Goal: Task Accomplishment & Management: Manage account settings

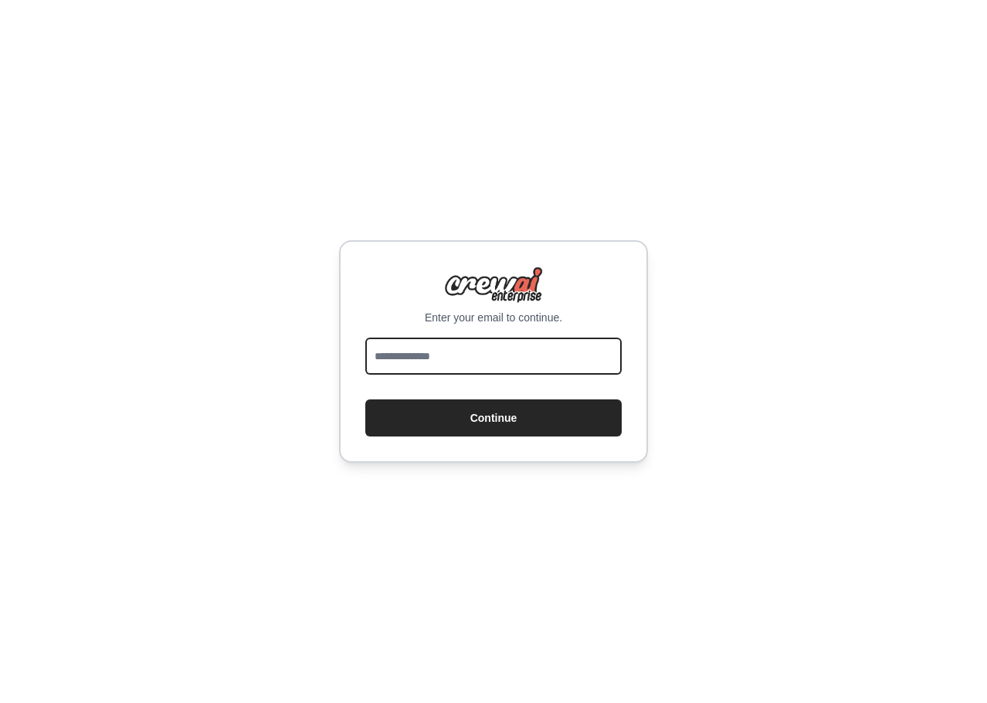
click at [529, 361] on input "email" at bounding box center [493, 356] width 256 height 37
click at [509, 353] on input "email" at bounding box center [493, 356] width 256 height 37
type input "**********"
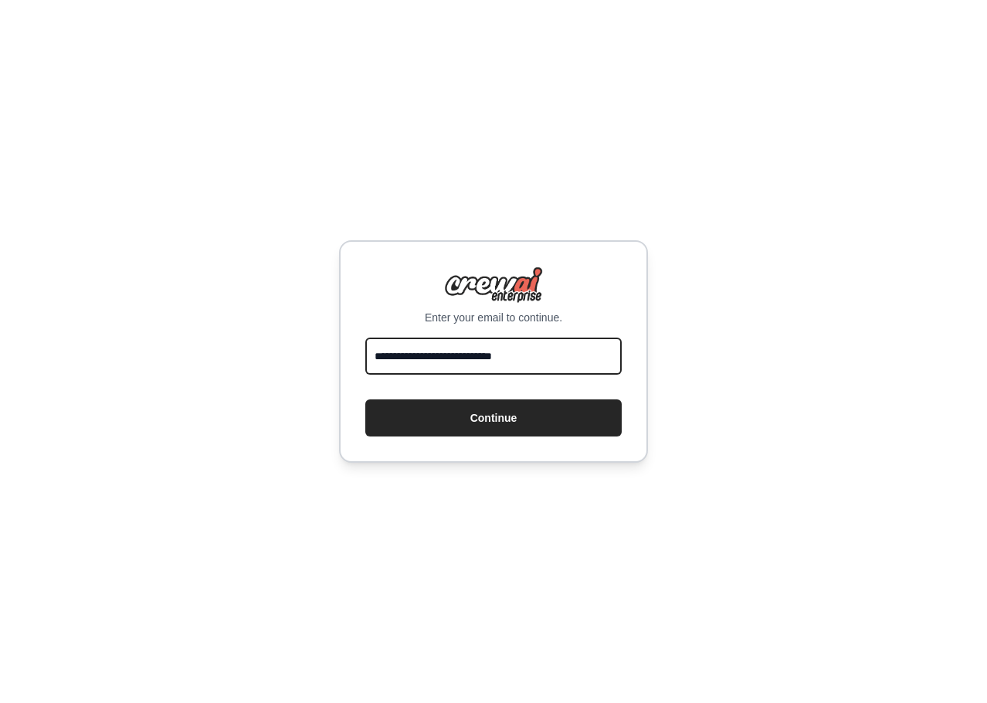
click at [365, 399] on button "Continue" at bounding box center [493, 417] width 256 height 37
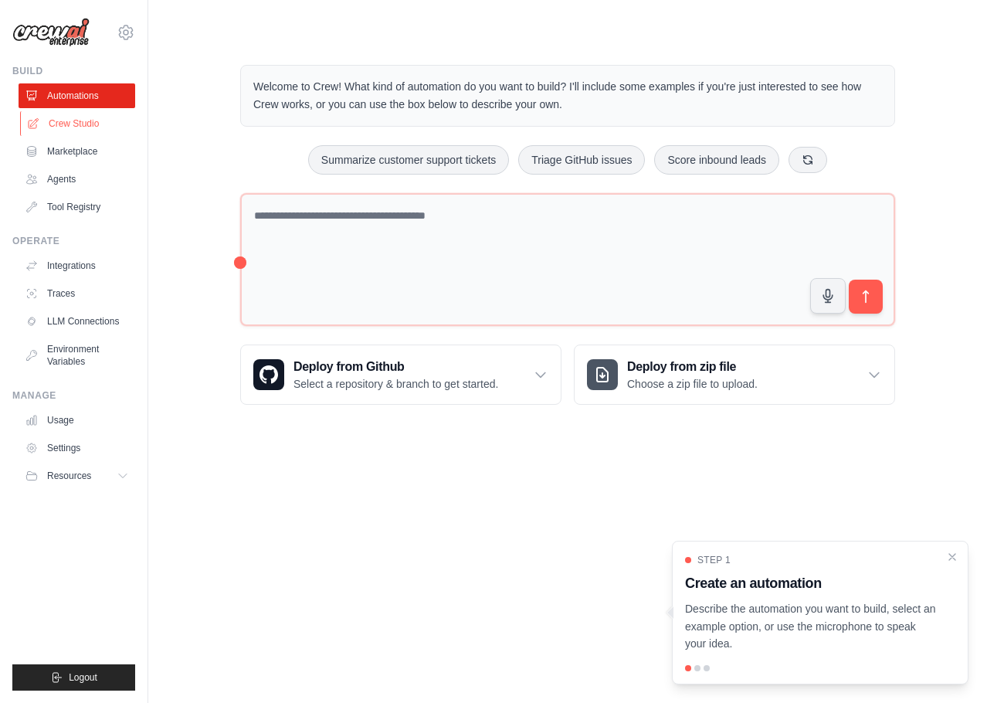
click at [80, 114] on link "Crew Studio" at bounding box center [78, 123] width 117 height 25
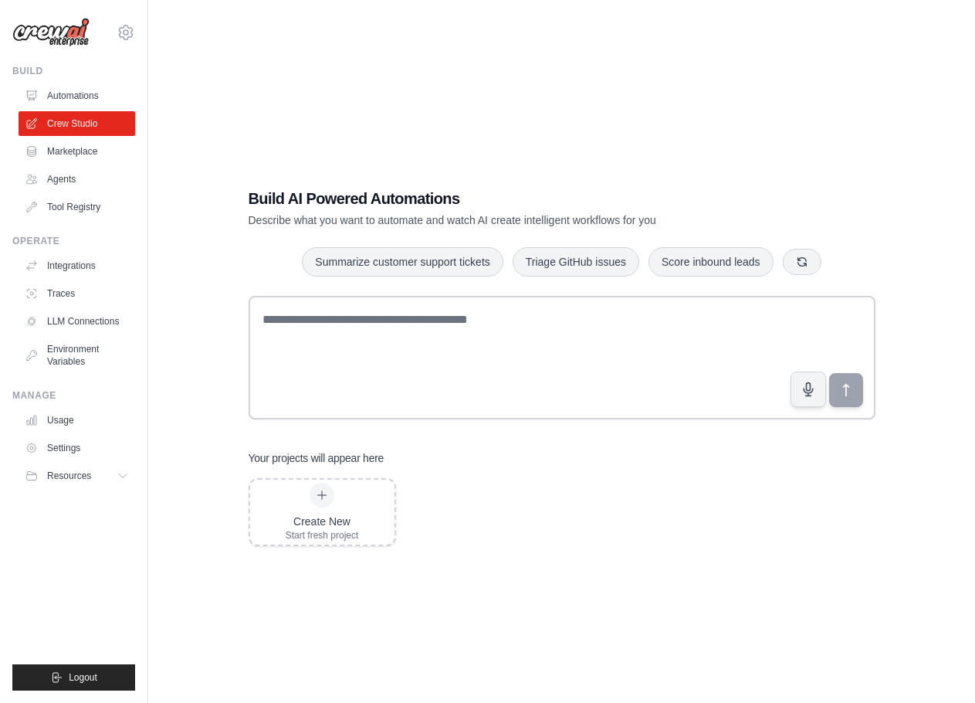
click at [345, 154] on div "Build AI Powered Automations Describe what you want to automate and watch AI cr…" at bounding box center [562, 366] width 778 height 703
click at [66, 185] on link "Agents" at bounding box center [78, 179] width 117 height 25
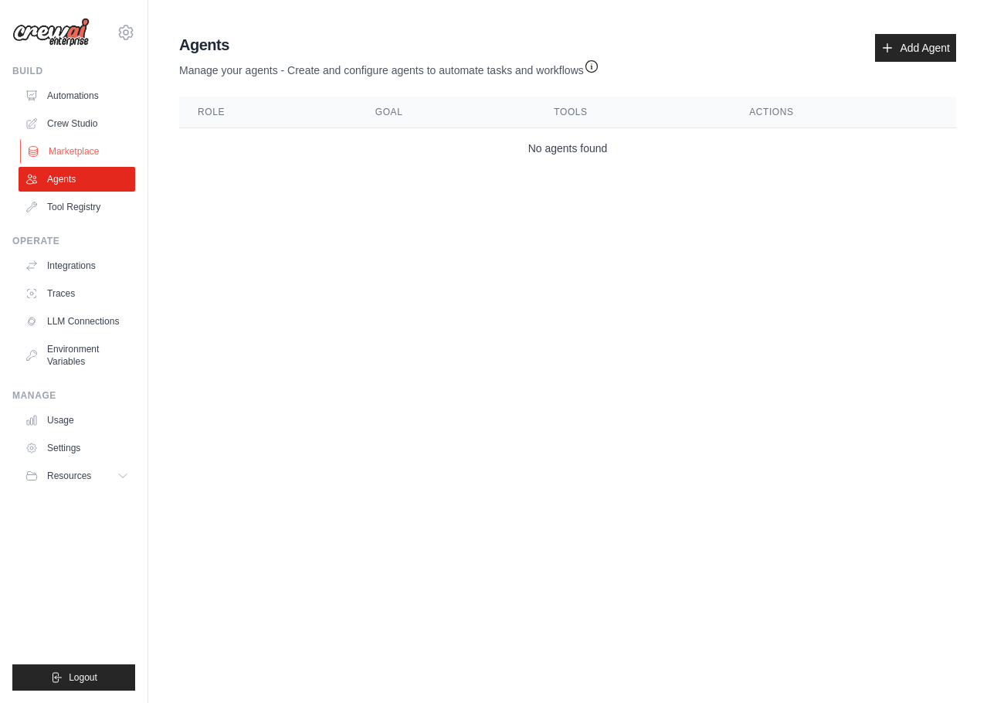
click at [80, 148] on link "Marketplace" at bounding box center [78, 151] width 117 height 25
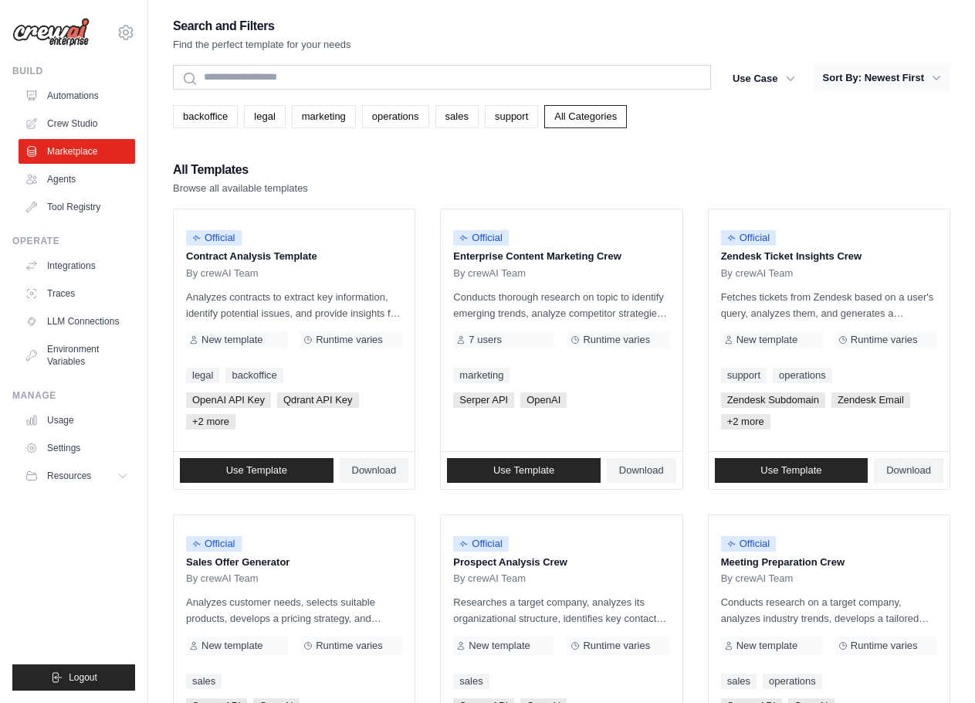
click at [875, 84] on button "Sort By: Newest First" at bounding box center [882, 78] width 137 height 28
click at [891, 77] on button "Sort By: Newest First" at bounding box center [882, 78] width 137 height 28
click at [892, 70] on button "Sort By: Newest First" at bounding box center [882, 78] width 137 height 28
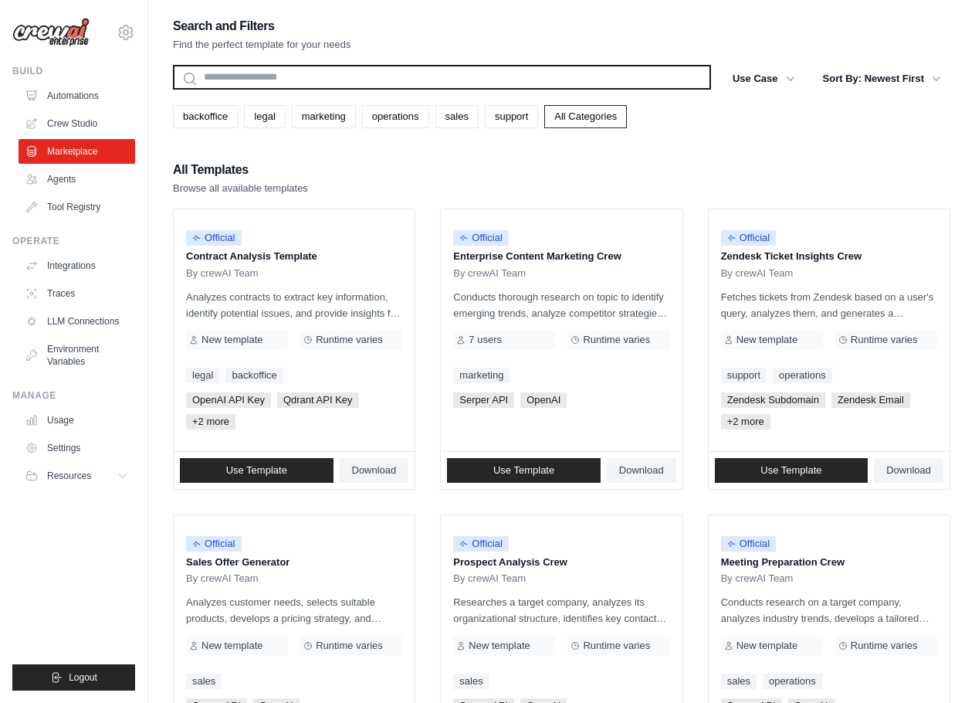
click at [269, 85] on input "text" at bounding box center [442, 77] width 538 height 25
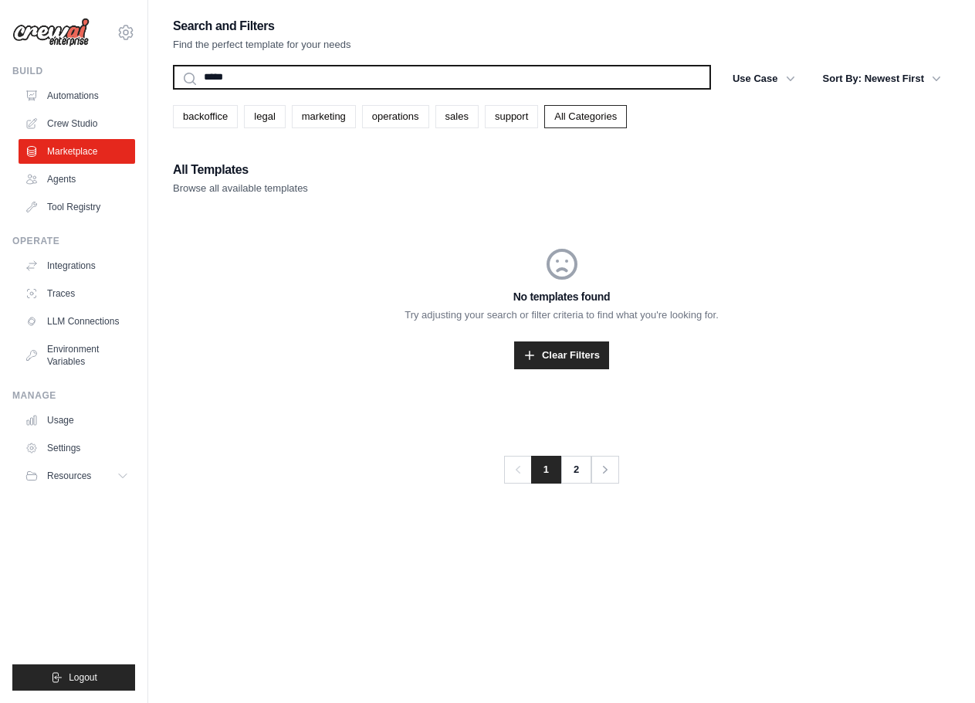
type input "******"
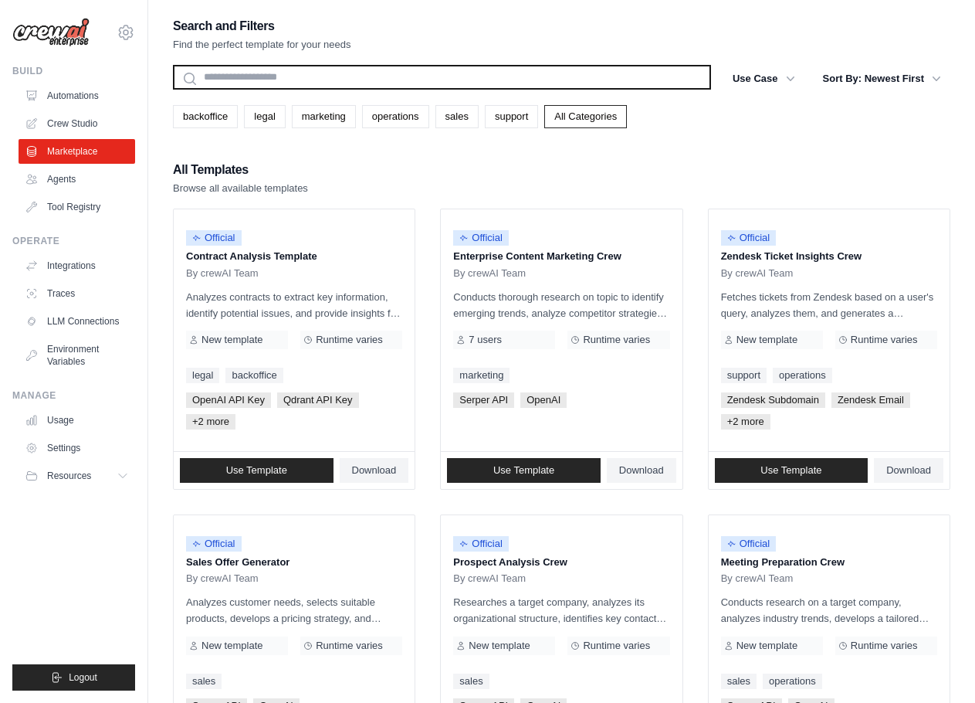
click at [353, 73] on input "text" at bounding box center [442, 77] width 538 height 25
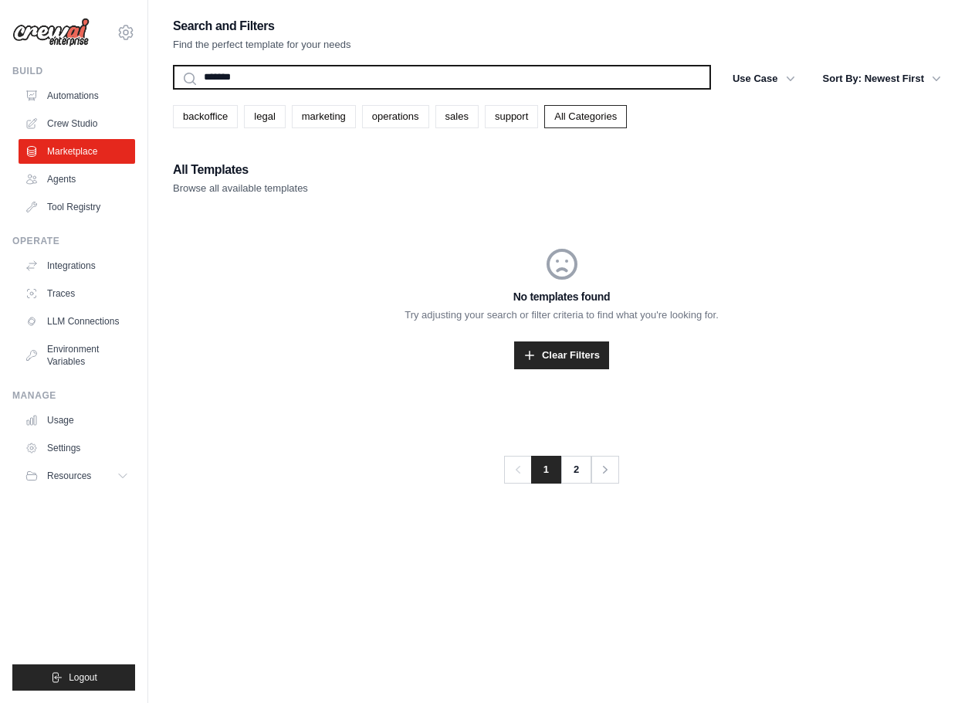
type input "********"
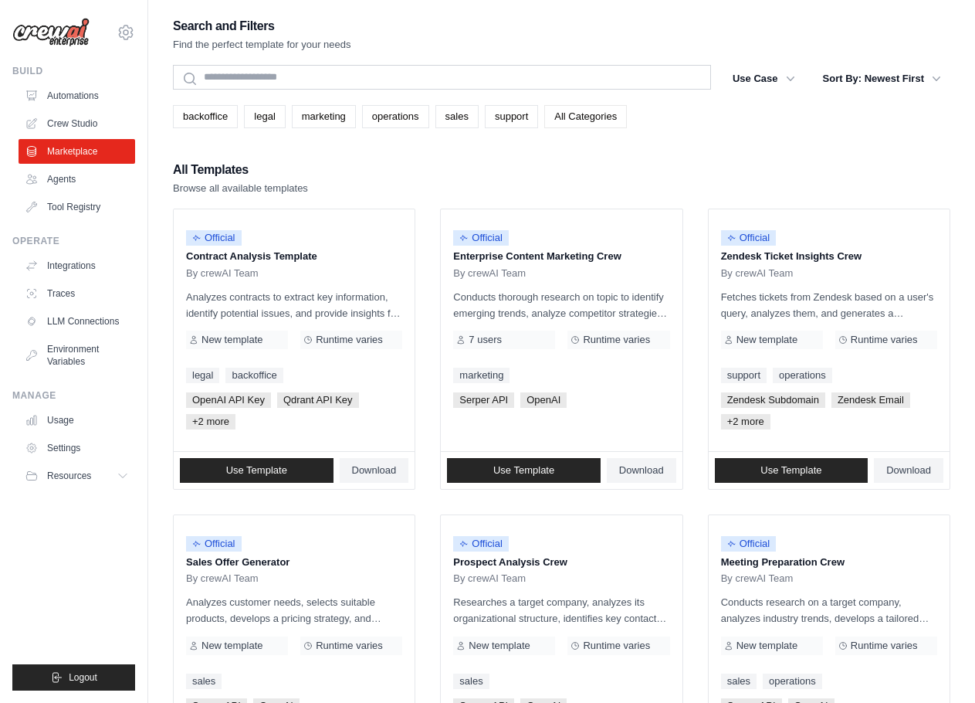
click at [594, 119] on link "All Categories" at bounding box center [585, 116] width 83 height 23
click at [762, 79] on button "Use Case" at bounding box center [764, 78] width 81 height 28
click at [789, 80] on icon "button" at bounding box center [790, 77] width 15 height 15
click at [790, 80] on icon "button" at bounding box center [790, 77] width 15 height 15
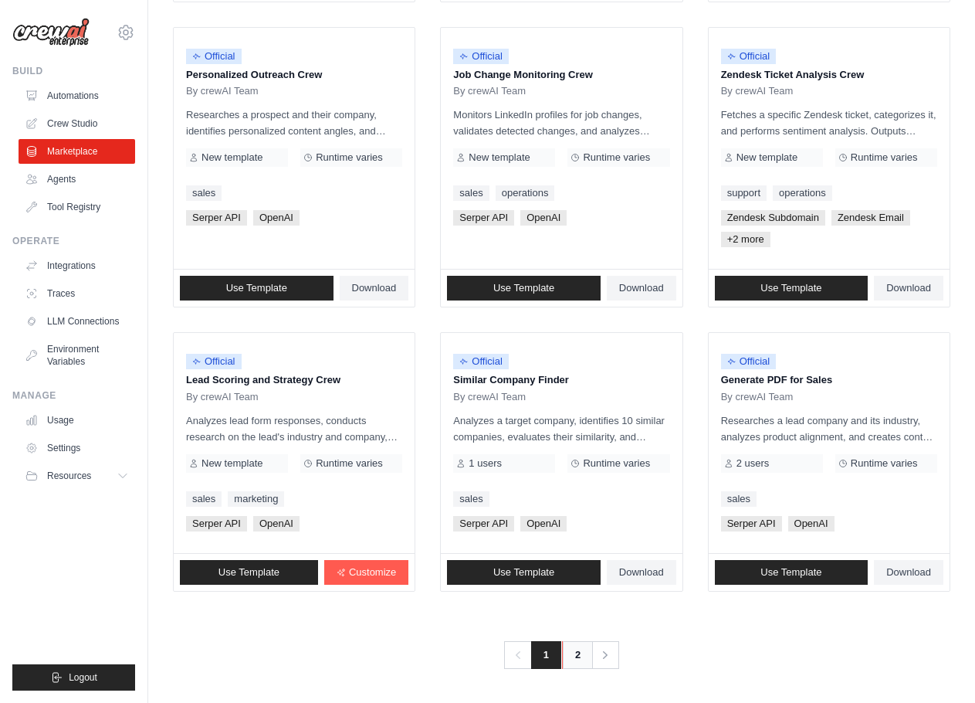
click at [575, 652] on link "2" at bounding box center [577, 655] width 31 height 28
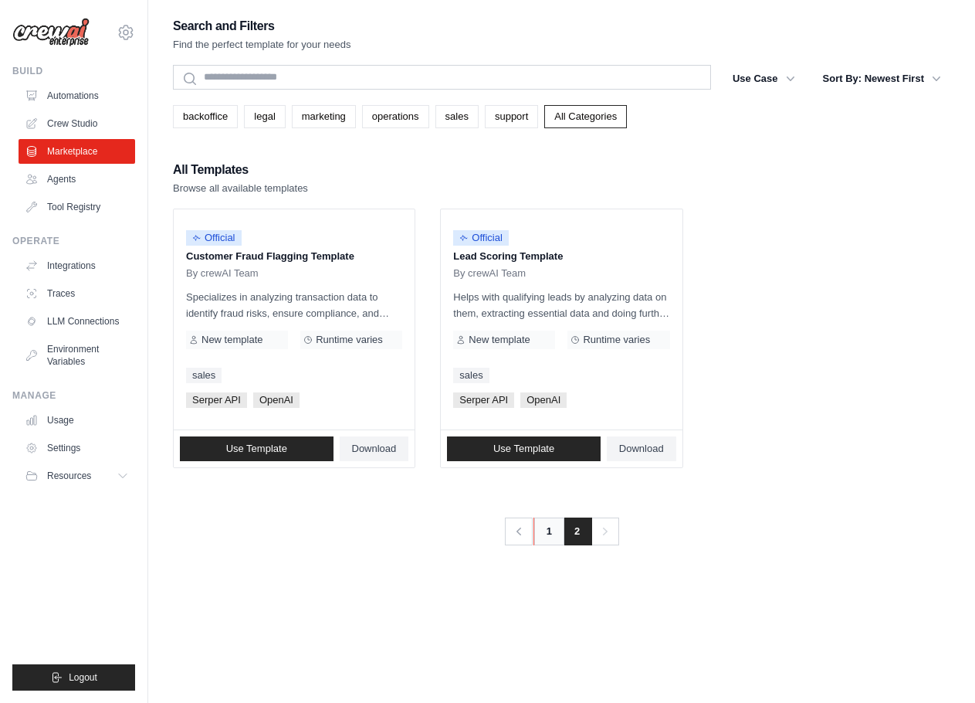
click at [538, 534] on link "1" at bounding box center [549, 531] width 31 height 28
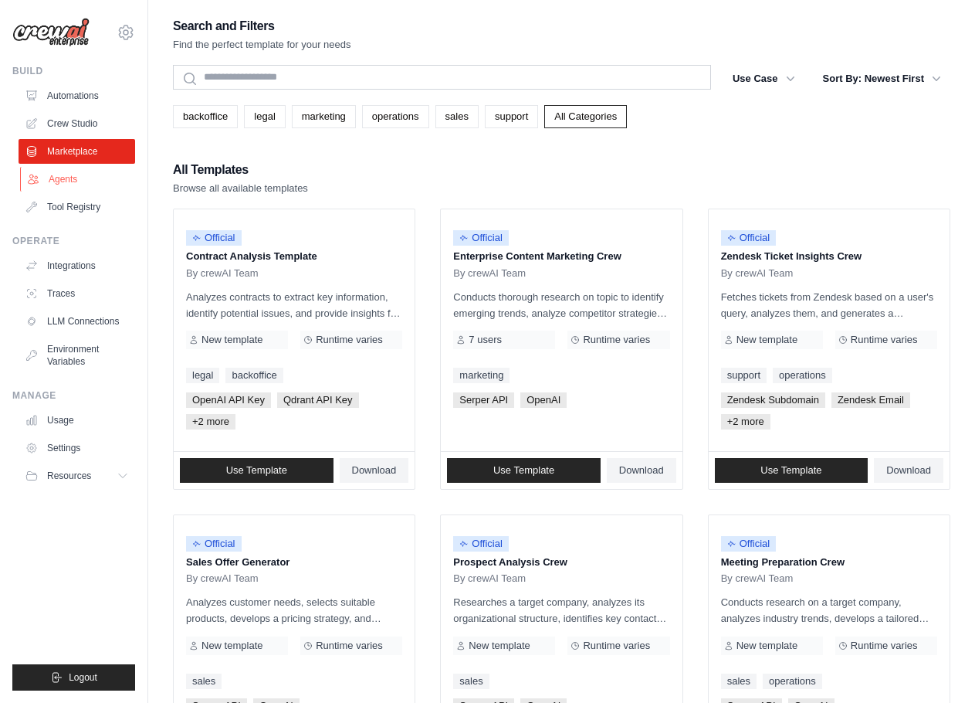
click at [54, 171] on link "Agents" at bounding box center [78, 179] width 117 height 25
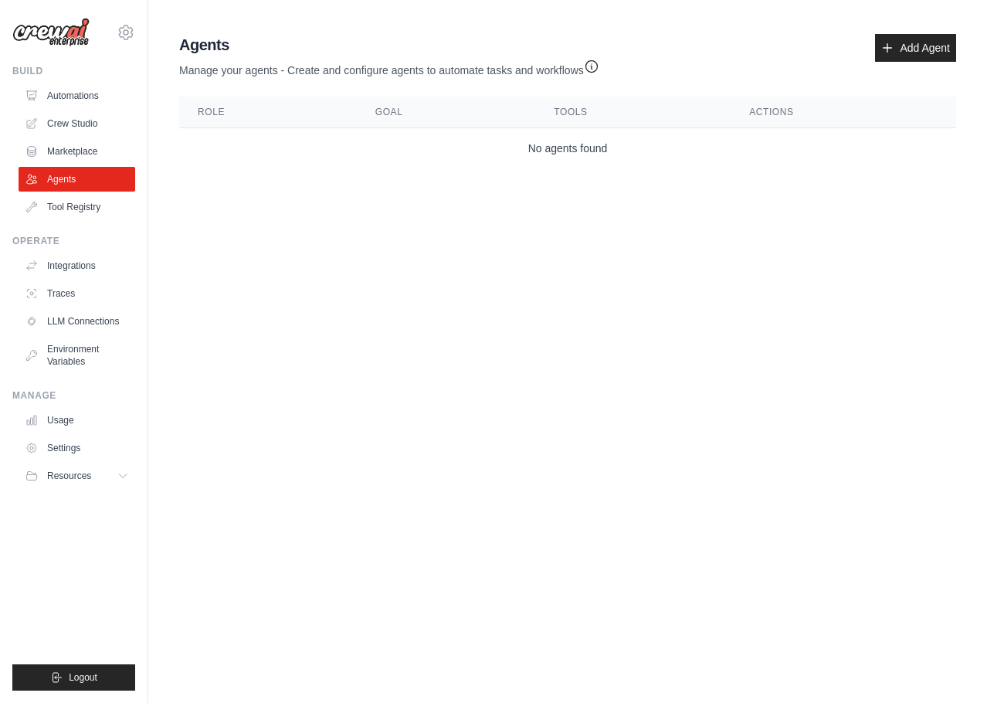
click at [338, 237] on body "francisco.klas@positivo.com.br Settings Build Automations Crew Studio Resources" at bounding box center [493, 351] width 987 height 703
click at [317, 68] on p "Manage your agents - Create and configure agents to automate tasks and workflows" at bounding box center [389, 67] width 420 height 22
click at [71, 446] on link "Settings" at bounding box center [78, 448] width 117 height 25
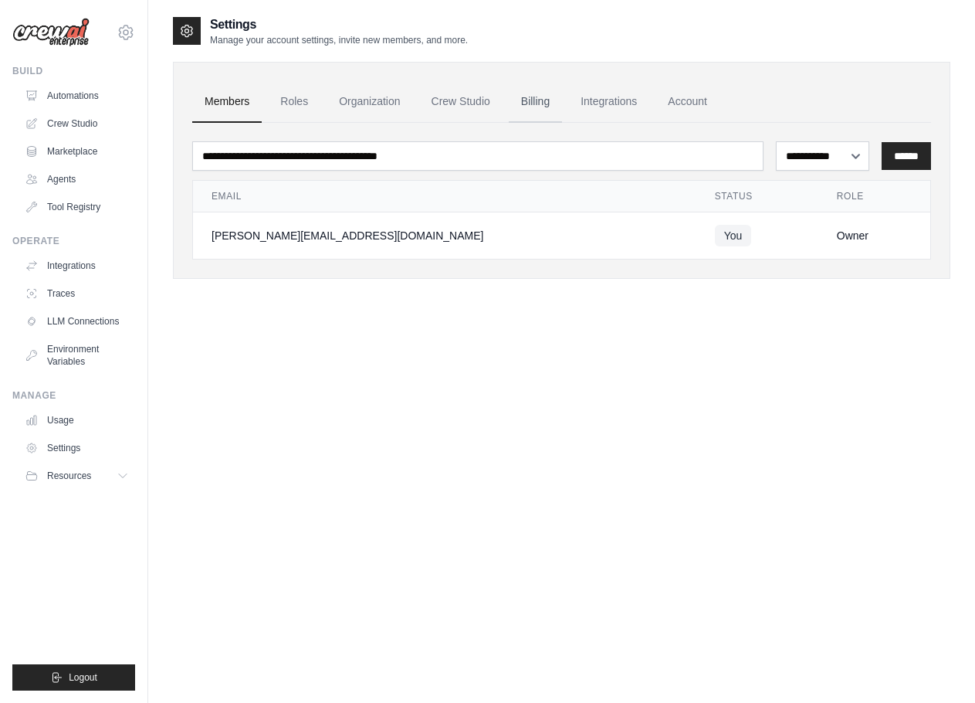
click at [534, 104] on link "Billing" at bounding box center [535, 102] width 53 height 42
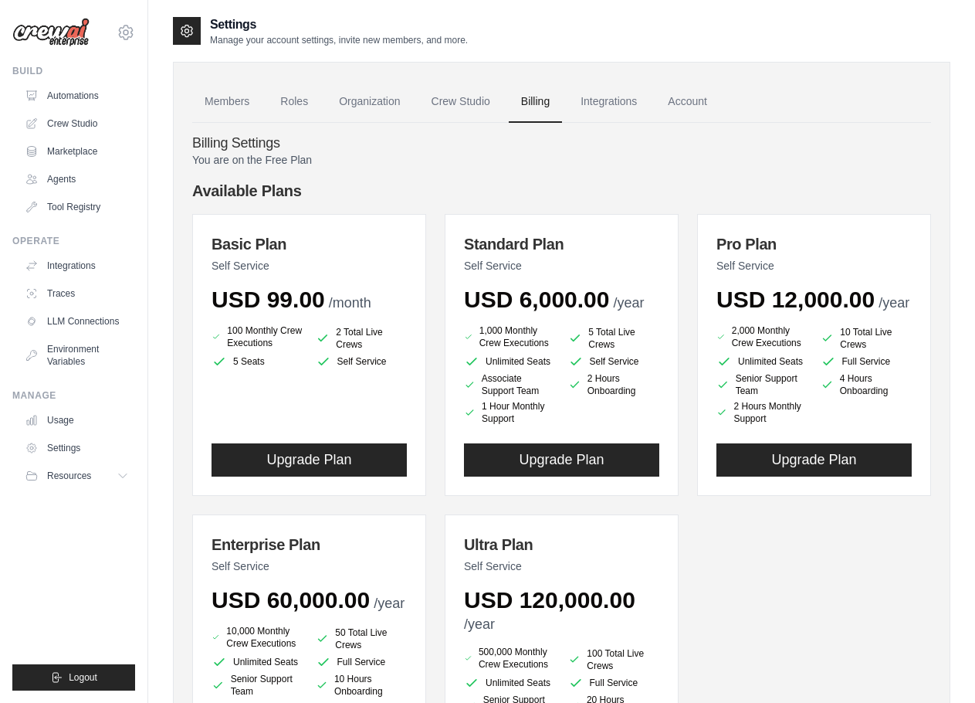
click at [536, 154] on p "You are on the Free Plan" at bounding box center [561, 159] width 739 height 15
click at [539, 148] on h4 "Billing Settings" at bounding box center [561, 143] width 739 height 17
click at [606, 103] on link "Integrations" at bounding box center [608, 102] width 81 height 42
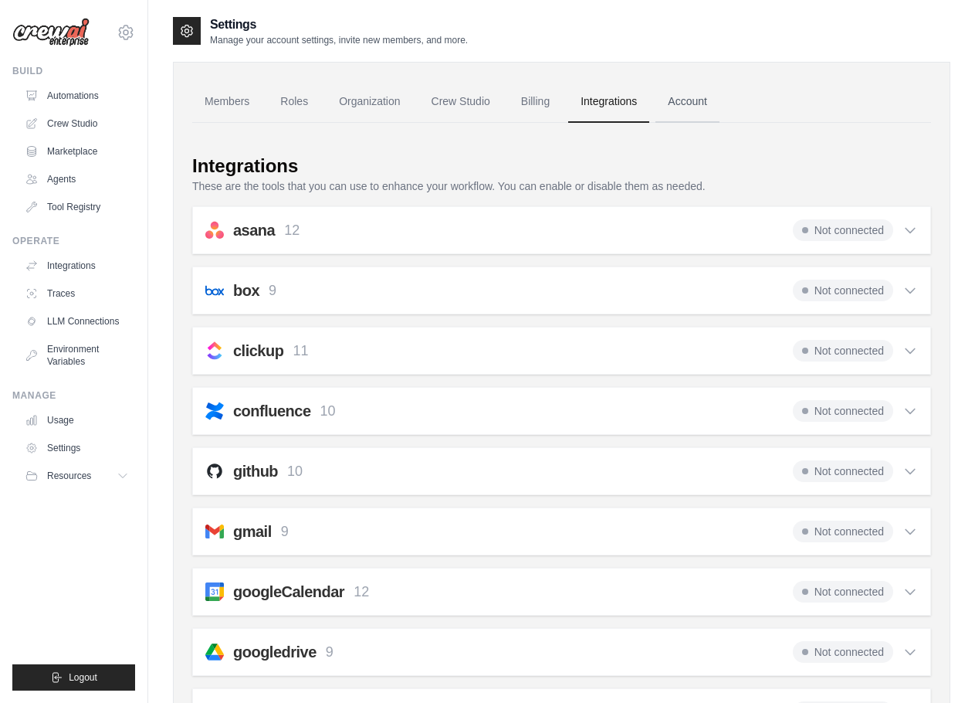
click at [704, 109] on link "Account" at bounding box center [688, 102] width 64 height 42
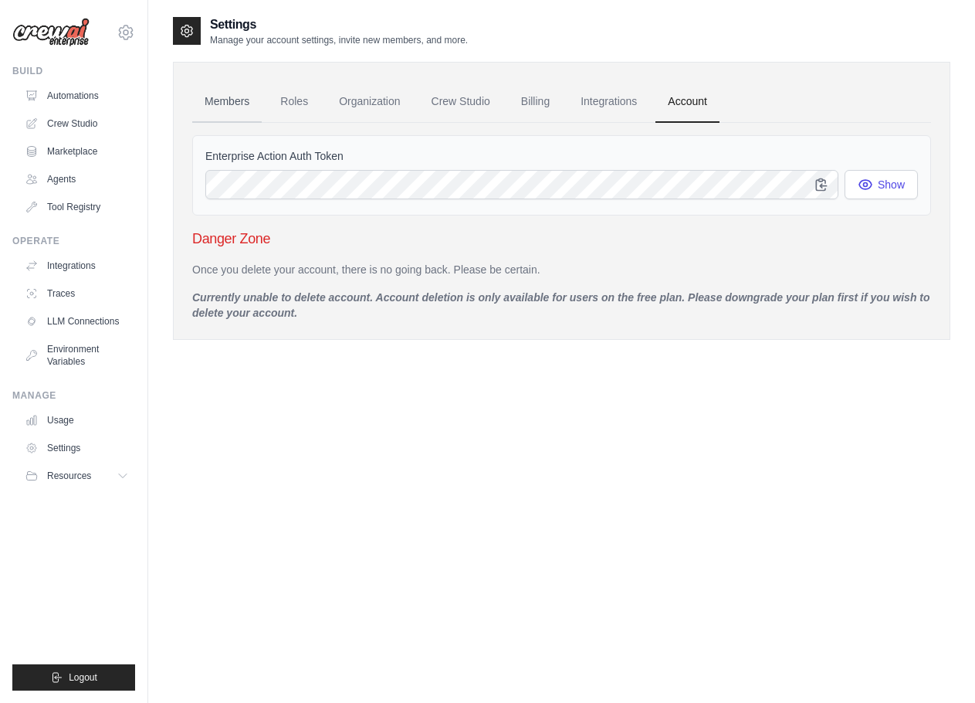
click at [225, 93] on link "Members" at bounding box center [227, 102] width 70 height 42
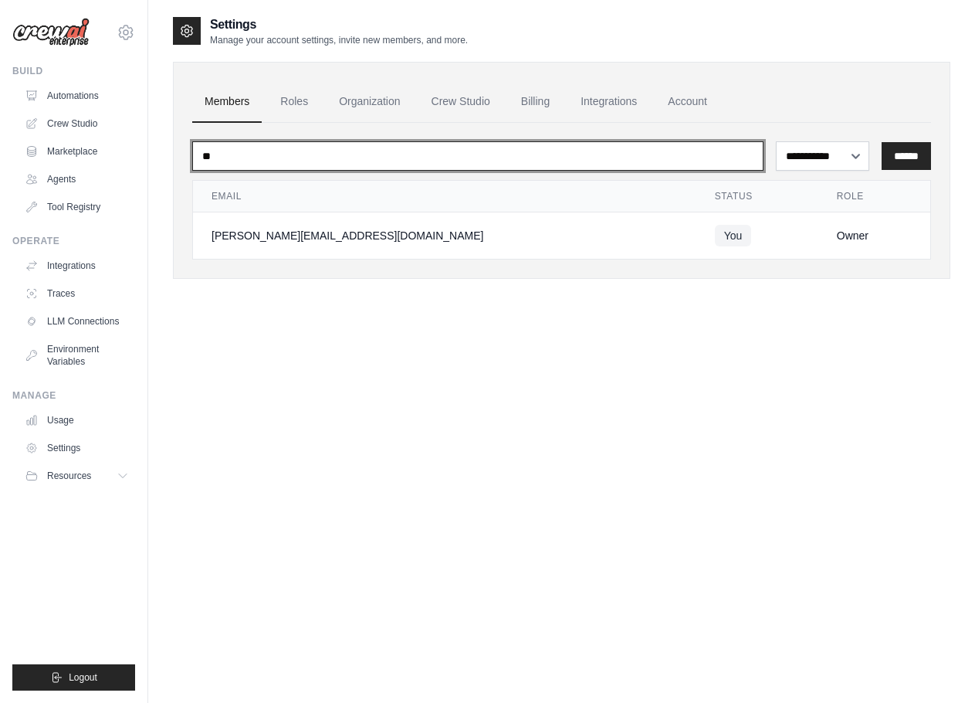
click at [386, 150] on input "**" at bounding box center [478, 155] width 572 height 29
type input "**********"
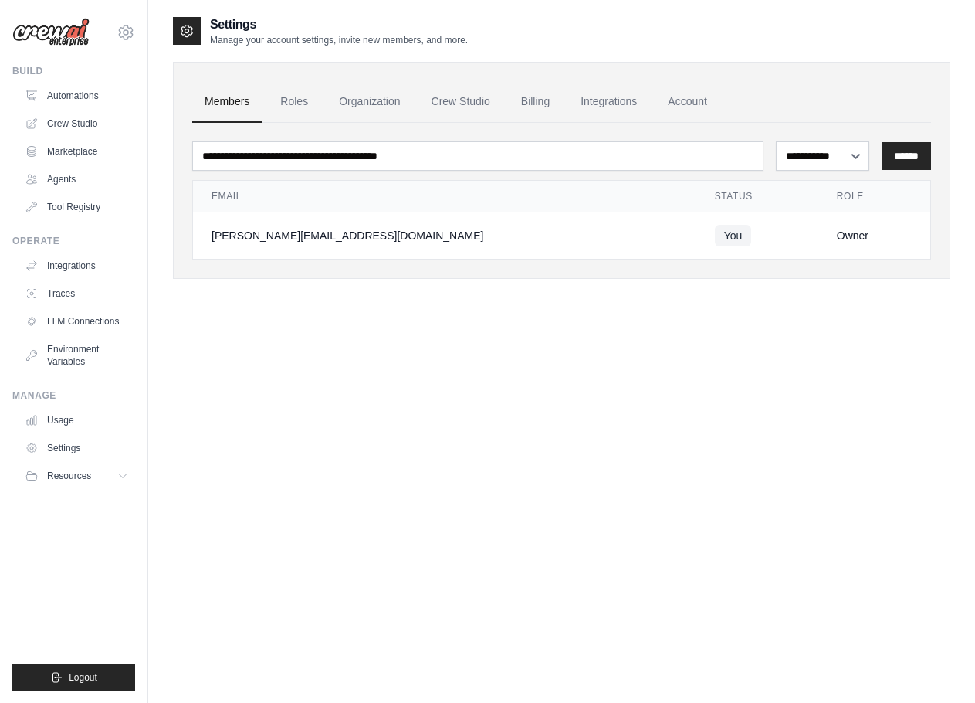
click at [439, 365] on div "**********" at bounding box center [562, 366] width 778 height 703
click at [295, 71] on div "**********" at bounding box center [562, 170] width 778 height 217
click at [291, 100] on link "Roles" at bounding box center [294, 102] width 53 height 42
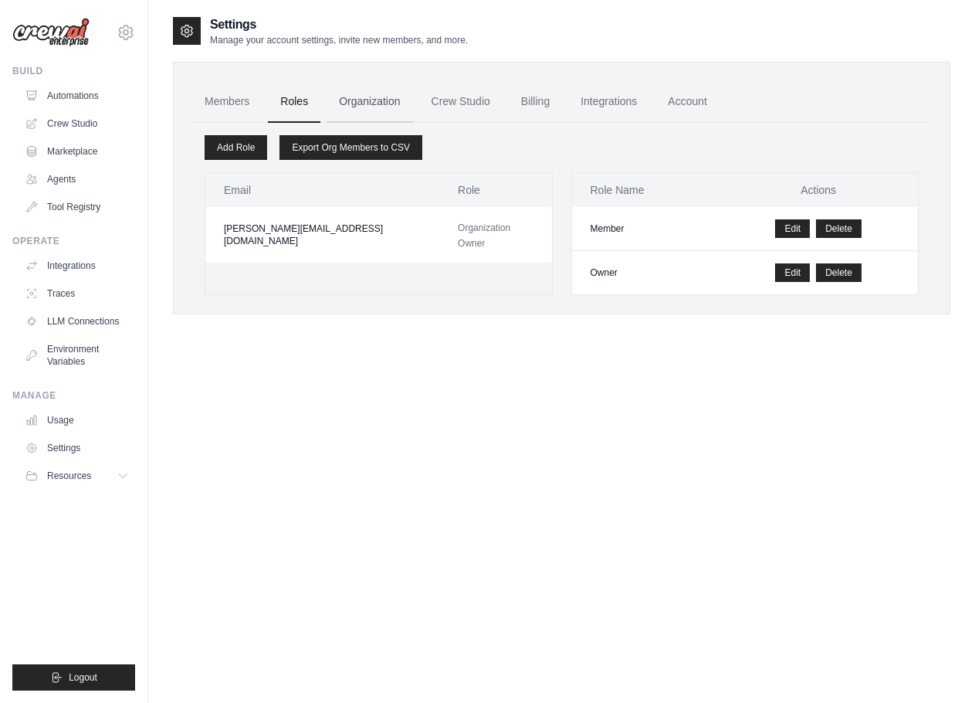
click at [378, 105] on link "Organization" at bounding box center [370, 102] width 86 height 42
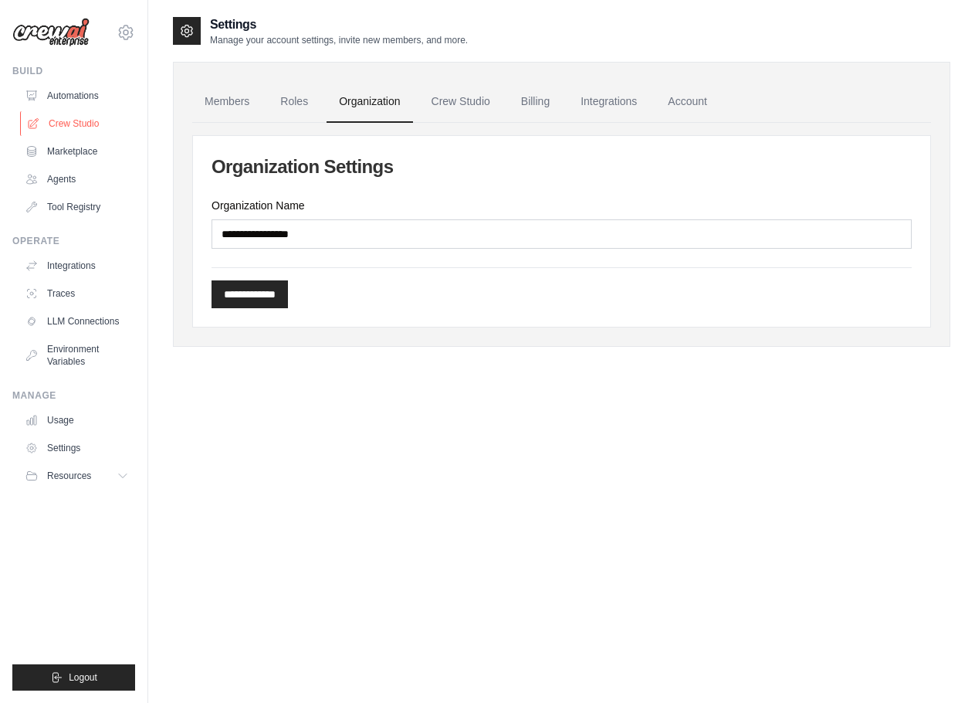
click at [108, 135] on link "Crew Studio" at bounding box center [78, 123] width 117 height 25
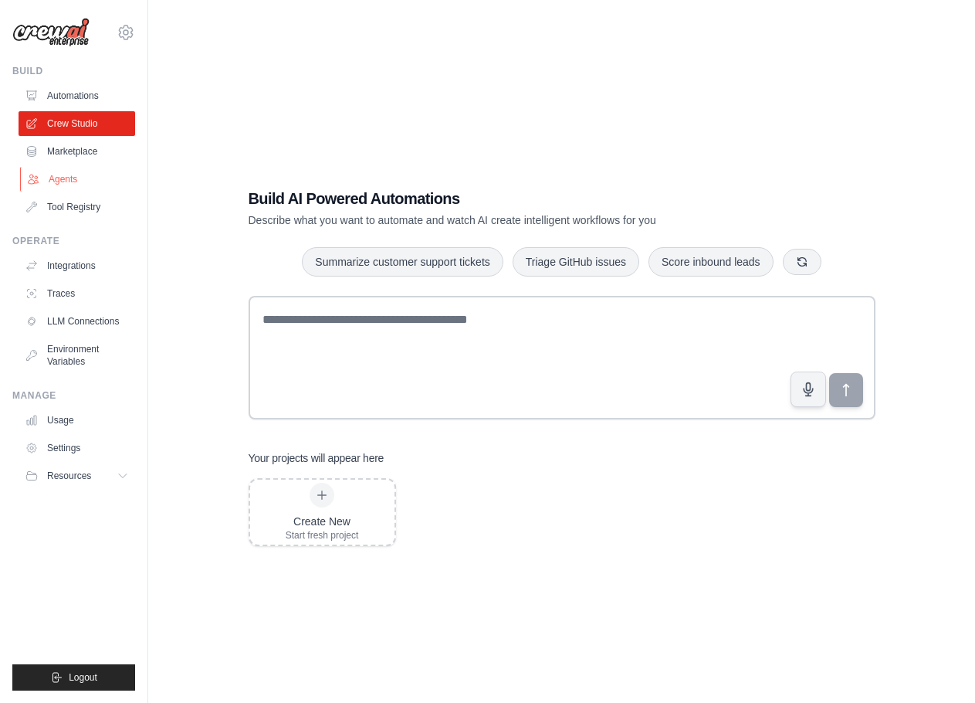
click at [81, 179] on link "Agents" at bounding box center [78, 179] width 117 height 25
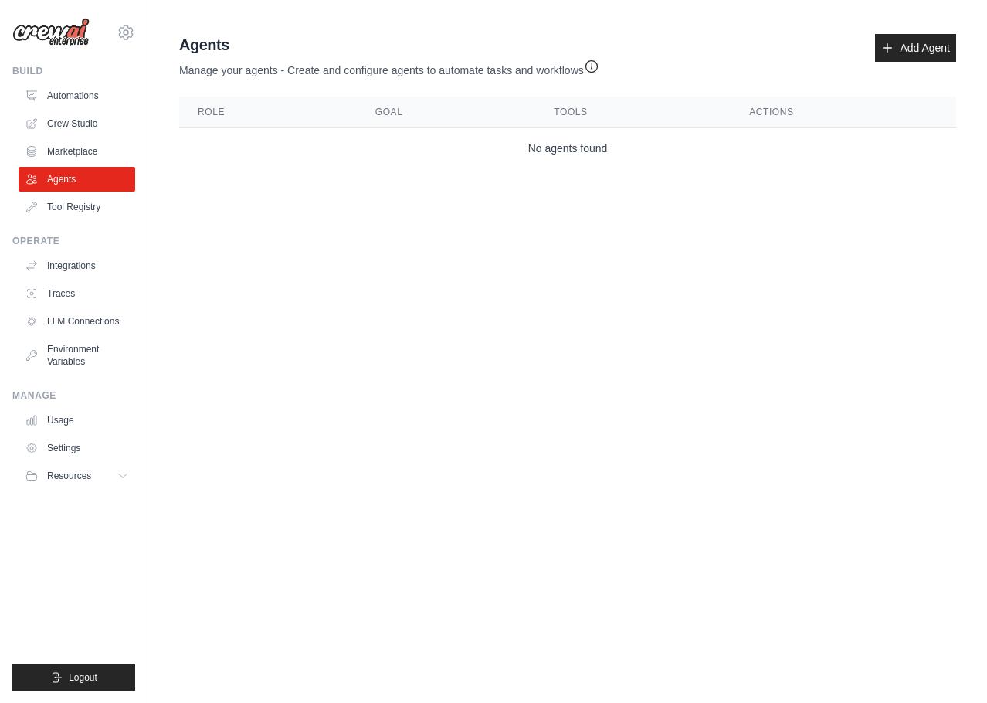
click at [500, 179] on main "Agent Usage Guide To use an agent in your CrewAI project, you can initialize it…" at bounding box center [567, 104] width 839 height 209
click at [911, 44] on link "Add Agent" at bounding box center [915, 48] width 81 height 28
